Goal: Understand process/instructions: Learn how to perform a task or action

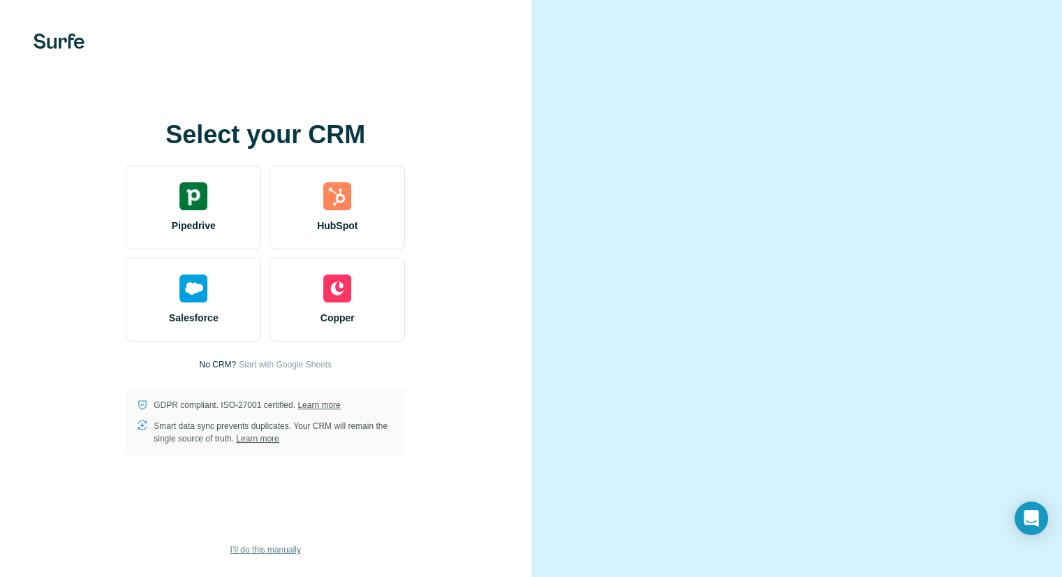
click at [268, 551] on span "I’ll do this manually" at bounding box center [265, 549] width 71 height 13
